Goal: Task Accomplishment & Management: Manage account settings

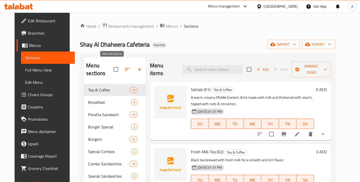
click at [115, 65] on input "checkbox" at bounding box center [115, 69] width 11 height 11
checkbox input "true"
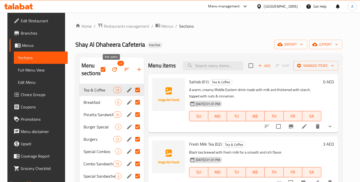
click at [113, 63] on span "24" at bounding box center [114, 69] width 12 height 12
click at [112, 69] on icon "button" at bounding box center [114, 69] width 6 height 6
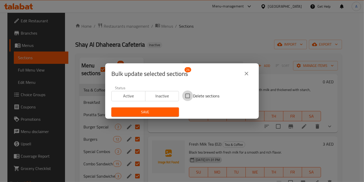
click at [183, 95] on input "Delete sections" at bounding box center [187, 95] width 11 height 11
checkbox input "true"
click at [156, 108] on button "Save" at bounding box center [145, 111] width 68 height 9
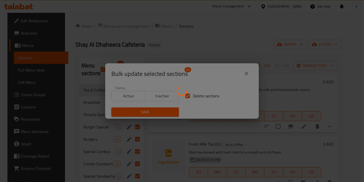
checkbox input "false"
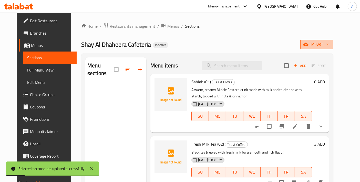
click at [308, 44] on icon "button" at bounding box center [305, 44] width 5 height 5
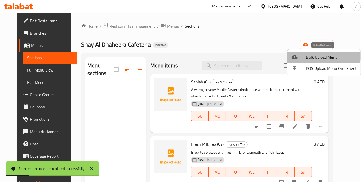
click at [309, 55] on span "Bulk Upload Menu" at bounding box center [331, 57] width 51 height 6
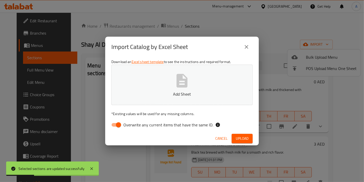
click at [183, 86] on icon "button" at bounding box center [182, 81] width 11 height 14
click at [111, 127] on input "Overwrite any current items that have the same ID." at bounding box center [118, 125] width 29 height 10
checkbox input "false"
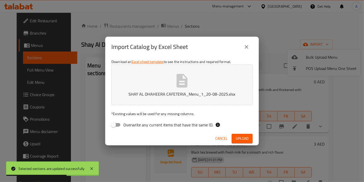
click at [238, 132] on div "Cancel Upload" at bounding box center [182, 139] width 154 height 14
click at [241, 140] on span "Upload" at bounding box center [242, 138] width 13 height 6
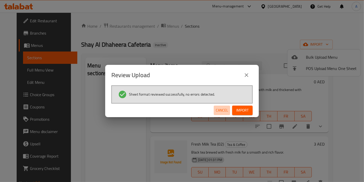
click at [225, 112] on span "Cancel" at bounding box center [222, 110] width 12 height 6
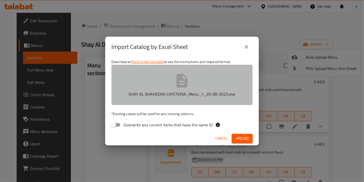
click at [191, 91] on p "SHAY AL DHAHEERA CAFETERIA_Menu_1_20-08-2025.xlsx" at bounding box center [181, 94] width 125 height 6
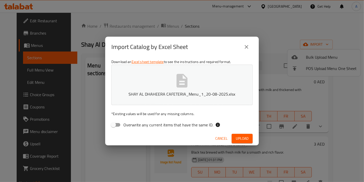
click at [236, 137] on button "Upload" at bounding box center [242, 138] width 21 height 9
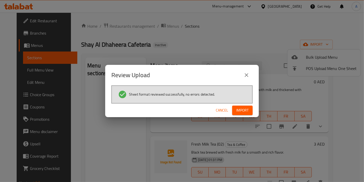
click at [238, 109] on span "Import" at bounding box center [242, 110] width 12 height 6
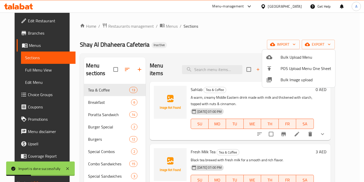
click at [232, 50] on div at bounding box center [182, 91] width 364 height 182
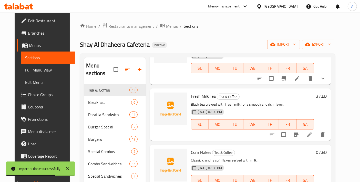
scroll to position [57, 0]
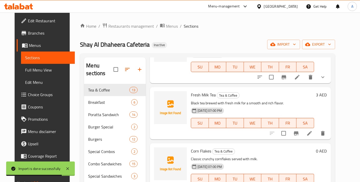
click at [314, 129] on li at bounding box center [309, 133] width 14 height 9
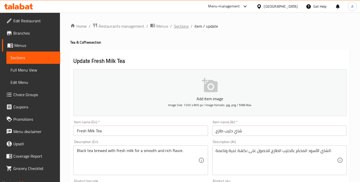
click at [181, 27] on span "Sections" at bounding box center [181, 26] width 15 height 6
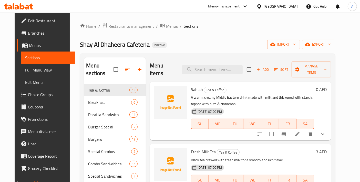
click at [28, 96] on span "Choice Groups" at bounding box center [49, 94] width 43 height 6
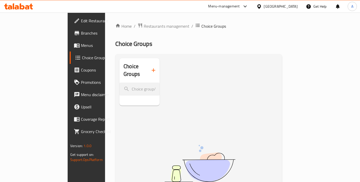
click at [150, 67] on icon "button" at bounding box center [153, 70] width 6 height 6
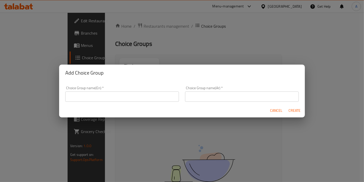
click at [108, 96] on input "text" at bounding box center [122, 96] width 114 height 10
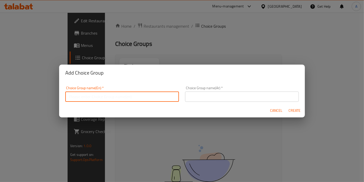
type input "Your Choice Of:"
click at [206, 92] on input "text" at bounding box center [242, 96] width 114 height 10
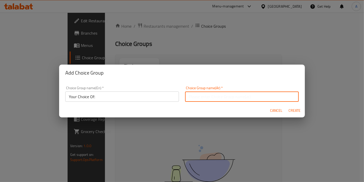
type input "إختيارك من"
click at [293, 111] on span "Create" at bounding box center [295, 110] width 12 height 6
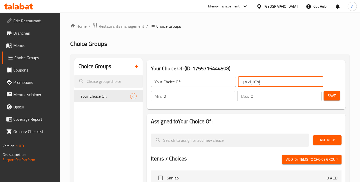
click at [263, 81] on input "إختيارك من" at bounding box center [280, 82] width 85 height 10
type input "إختيارك من:"
click at [329, 98] on span "Save" at bounding box center [331, 95] width 8 height 6
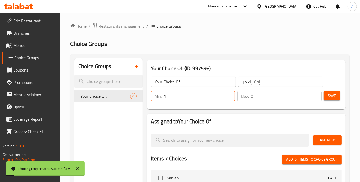
type input "1"
click at [228, 95] on input "1" at bounding box center [199, 96] width 71 height 10
type input "1"
click at [316, 95] on input "1" at bounding box center [286, 96] width 71 height 10
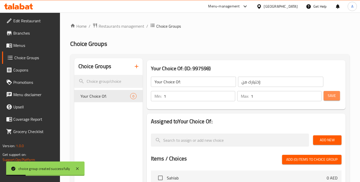
click at [324, 95] on button "Save" at bounding box center [331, 95] width 16 height 9
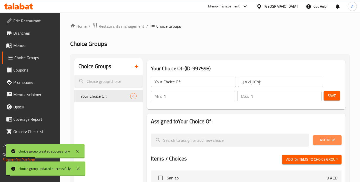
click at [327, 142] on span "Add New" at bounding box center [327, 140] width 20 height 6
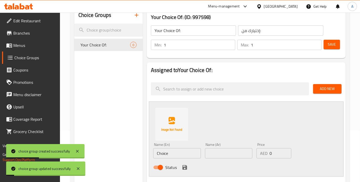
scroll to position [57, 0]
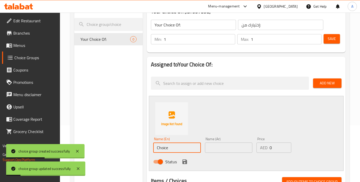
drag, startPoint x: 175, startPoint y: 146, endPoint x: 131, endPoint y: 144, distance: 43.3
click at [131, 144] on div "Choice Groups Your Choice Of: 0 Your Choice Of: (ID: 997598) Your Choice Of: ​ …" at bounding box center [210, 171] width 273 height 340
type input "Chicken"
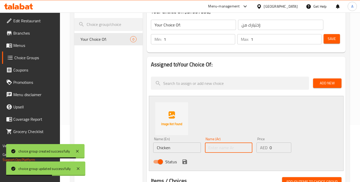
click at [228, 146] on input "text" at bounding box center [229, 147] width 48 height 10
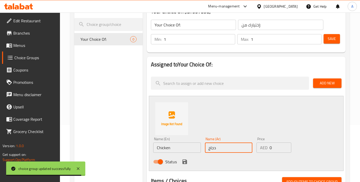
type input "دجاج"
click at [188, 159] on div "Status" at bounding box center [228, 162] width 155 height 14
click at [186, 159] on icon "save" at bounding box center [185, 161] width 6 height 6
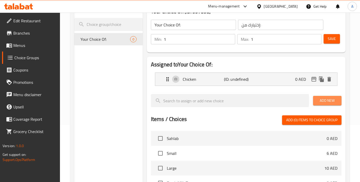
click at [329, 100] on span "Add New" at bounding box center [327, 100] width 20 height 6
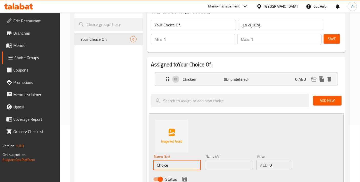
drag, startPoint x: 132, startPoint y: 165, endPoint x: 115, endPoint y: 165, distance: 16.4
click at [115, 165] on div "Choice Groups Your Choice Of: 0 Your Choice Of: (ID: 997598) Your Choice Of: ​ …" at bounding box center [210, 180] width 273 height 358
type input "Beef"
click at [216, 170] on div "Name (Ar) Name (Ar)" at bounding box center [229, 162] width 52 height 20
click at [219, 168] on input "text" at bounding box center [229, 165] width 48 height 10
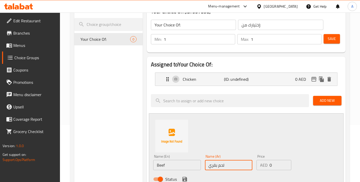
type input "لحم بقري"
click at [185, 180] on icon "save" at bounding box center [184, 179] width 5 height 5
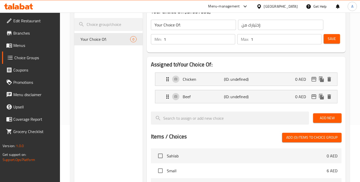
drag, startPoint x: 331, startPoint y: 48, endPoint x: 332, endPoint y: 43, distance: 5.0
click at [331, 46] on div "Your Choice Of: ​ إختيارك من: ​ Min: 1 ​ Max: 1 ​ Save" at bounding box center [246, 32] width 195 height 37
click at [332, 43] on button "Save" at bounding box center [331, 38] width 16 height 9
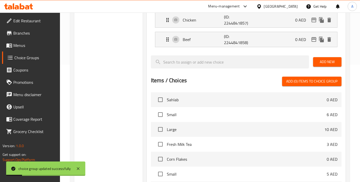
scroll to position [190, 0]
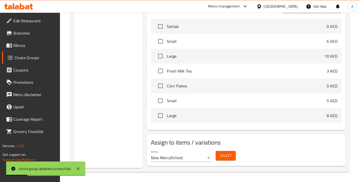
click at [232, 154] on button "Select" at bounding box center [226, 155] width 20 height 9
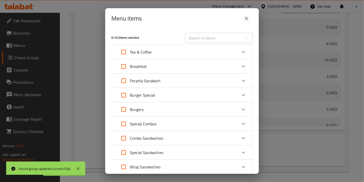
click at [202, 39] on input "text" at bounding box center [213, 38] width 56 height 10
paste input "Chicken Or Beef Burger"
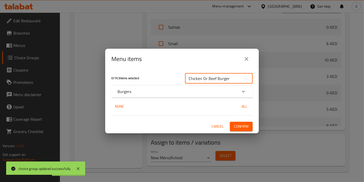
type input "Chicken Or Beef Burger"
click at [156, 86] on div "Burgers" at bounding box center [181, 91] width 141 height 12
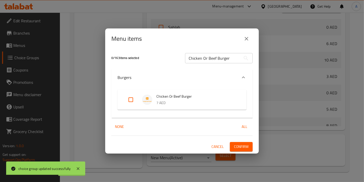
click at [131, 101] on input "Expand" at bounding box center [131, 99] width 12 height 12
checkbox input "true"
click at [239, 147] on span "Confirm" at bounding box center [241, 146] width 15 height 6
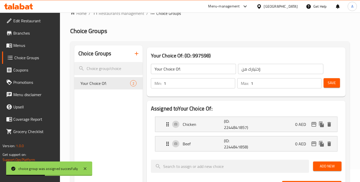
scroll to position [0, 0]
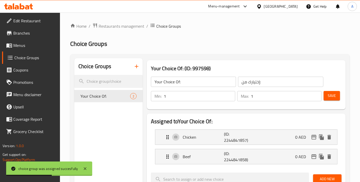
click at [34, 45] on span "Menus" at bounding box center [34, 45] width 43 height 6
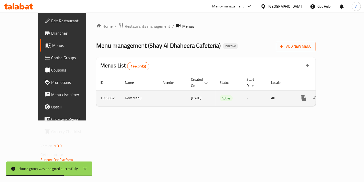
click at [344, 95] on icon "enhanced table" at bounding box center [340, 98] width 6 height 6
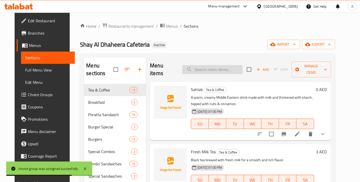
click at [216, 70] on input "search" at bounding box center [212, 69] width 60 height 9
paste input "Bottle Juice"
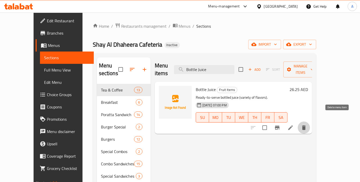
click at [310, 121] on button "delete" at bounding box center [303, 127] width 12 height 12
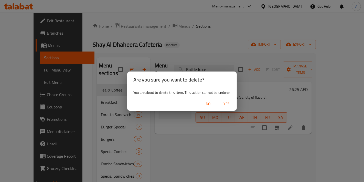
click at [223, 101] on span "Yes" at bounding box center [226, 104] width 12 height 6
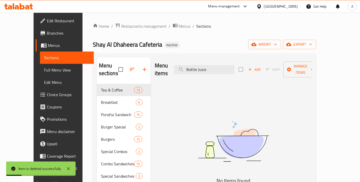
drag, startPoint x: 220, startPoint y: 64, endPoint x: 164, endPoint y: 65, distance: 56.6
click at [165, 65] on div "Menu items Bottle Juice Add Sort Manage items" at bounding box center [233, 69] width 157 height 24
paste input "Semi Hot Dog Chees"
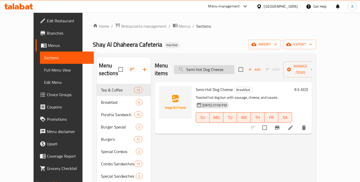
click at [207, 65] on input "Semi Hot Dog Cheese" at bounding box center [204, 69] width 60 height 9
paste input "Chicken Cheese Popcorn"
type input "Chicken Cheese Popcorn"
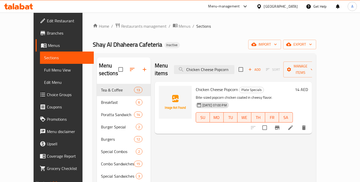
click at [293, 124] on icon at bounding box center [290, 127] width 6 height 6
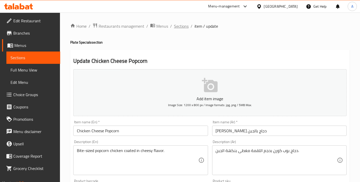
click at [183, 27] on span "Sections" at bounding box center [181, 26] width 15 height 6
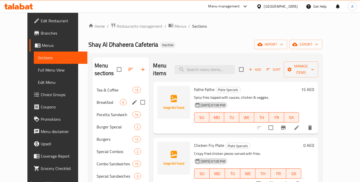
click at [100, 87] on div "Tea & Coffee 13" at bounding box center [120, 90] width 56 height 12
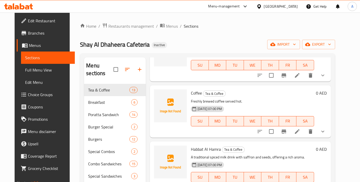
scroll to position [341, 0]
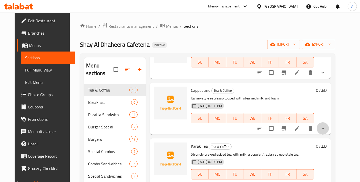
click at [326, 125] on icon "show more" at bounding box center [322, 128] width 6 height 6
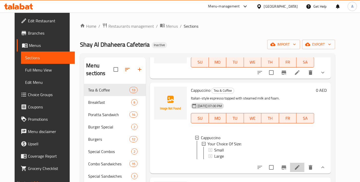
click at [304, 168] on li at bounding box center [297, 167] width 14 height 9
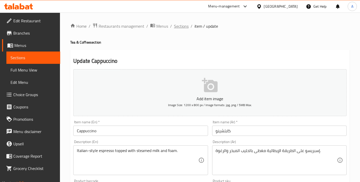
click at [182, 29] on span "Sections" at bounding box center [181, 26] width 15 height 6
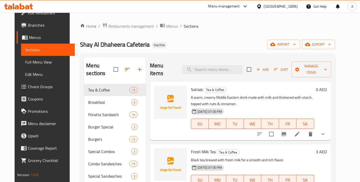
scroll to position [170, 0]
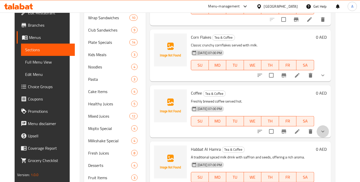
click at [329, 127] on button "show more" at bounding box center [322, 131] width 12 height 12
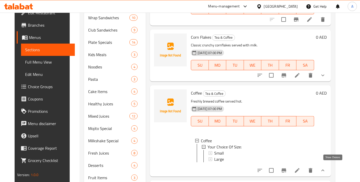
click at [326, 167] on icon "show more" at bounding box center [322, 170] width 6 height 6
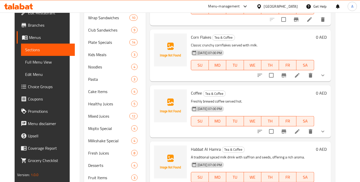
scroll to position [227, 0]
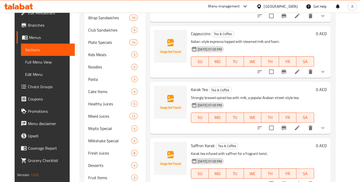
click at [304, 123] on li at bounding box center [297, 127] width 14 height 9
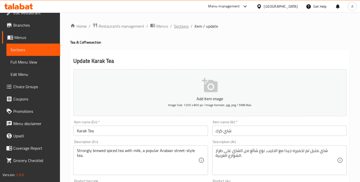
click at [183, 26] on span "Sections" at bounding box center [181, 26] width 15 height 6
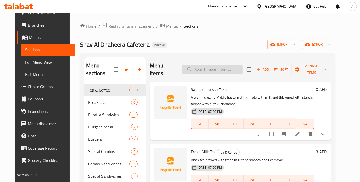
click at [200, 65] on input "search" at bounding box center [212, 69] width 60 height 9
paste input "Hotdog Wrap"
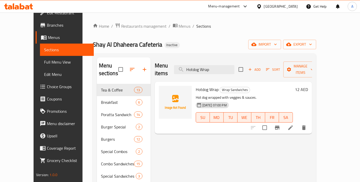
type input "Hotdog Wrap"
click at [293, 125] on icon at bounding box center [290, 127] width 5 height 5
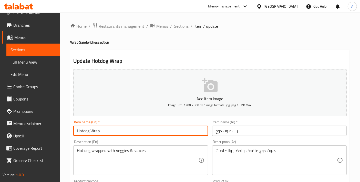
click at [83, 131] on input "Hotdog Wrap" at bounding box center [140, 130] width 134 height 10
click at [86, 130] on input "Hot dog Wrap" at bounding box center [140, 130] width 134 height 10
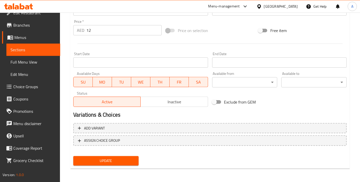
type input "Hot Dog Wrap"
click at [127, 160] on span "Update" at bounding box center [105, 160] width 57 height 6
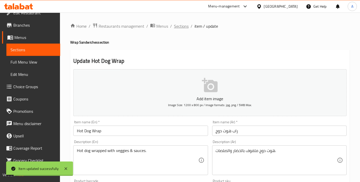
click at [178, 29] on span "Sections" at bounding box center [181, 26] width 15 height 6
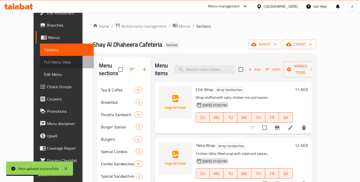
click at [49, 67] on link "Full Menu View" at bounding box center [67, 62] width 54 height 12
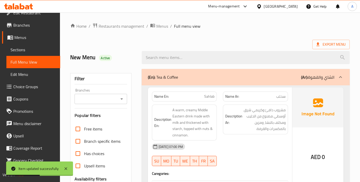
scroll to position [114, 0]
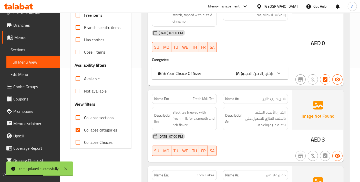
click at [81, 134] on input "Collapse categories" at bounding box center [78, 130] width 12 height 12
checkbox input "false"
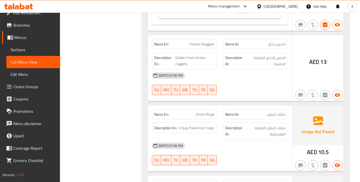
scroll to position [8167, 0]
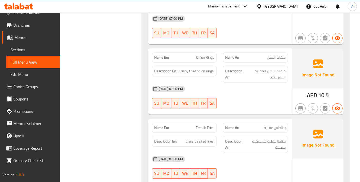
click at [135, 102] on div "Filter Branches Branches Popular filters Free items Branch specific items Has c…" at bounding box center [102, 41] width 71 height 16285
click at [28, 51] on span "Sections" at bounding box center [33, 50] width 46 height 6
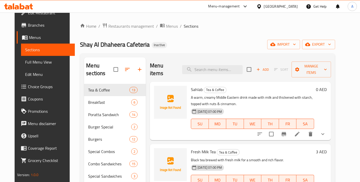
click at [331, 45] on span "export" at bounding box center [318, 44] width 25 height 6
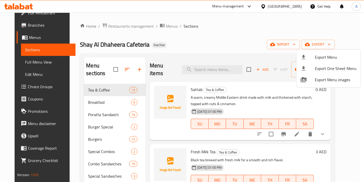
click at [307, 56] on div at bounding box center [308, 57] width 14 height 6
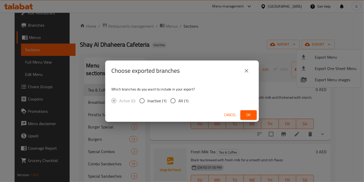
click at [177, 100] on input "All (1)" at bounding box center [173, 100] width 11 height 11
radio input "true"
click at [241, 112] on button "Ok" at bounding box center [248, 114] width 16 height 9
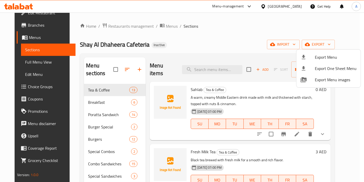
click at [209, 67] on div at bounding box center [182, 91] width 364 height 182
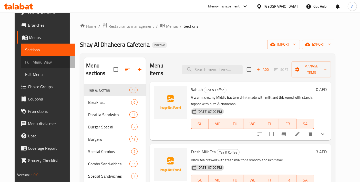
click at [34, 59] on span "Full Menu View" at bounding box center [48, 62] width 46 height 6
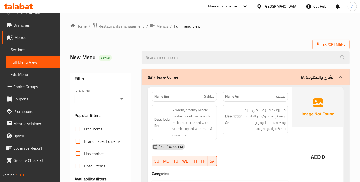
scroll to position [114, 0]
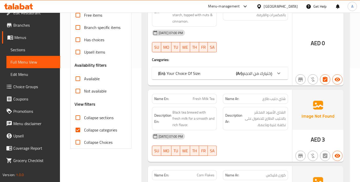
click at [80, 131] on input "Collapse categories" at bounding box center [78, 130] width 12 height 12
checkbox input "false"
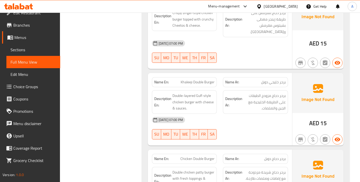
scroll to position [3949, 0]
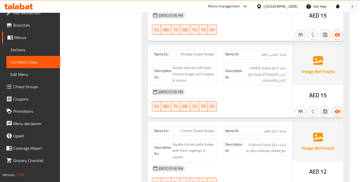
click at [29, 50] on span "Sections" at bounding box center [33, 50] width 46 height 6
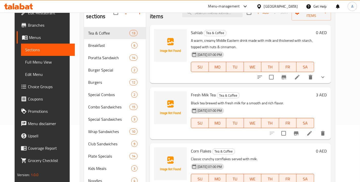
scroll to position [205, 0]
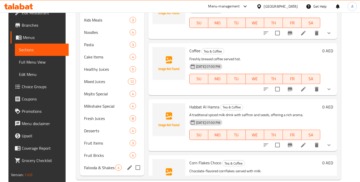
click at [108, 164] on span "Falooda & Shakes" at bounding box center [99, 167] width 31 height 6
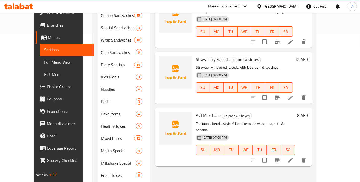
scroll to position [205, 0]
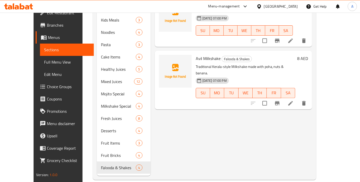
click at [293, 100] on icon at bounding box center [290, 103] width 6 height 6
